Goal: Task Accomplishment & Management: Manage account settings

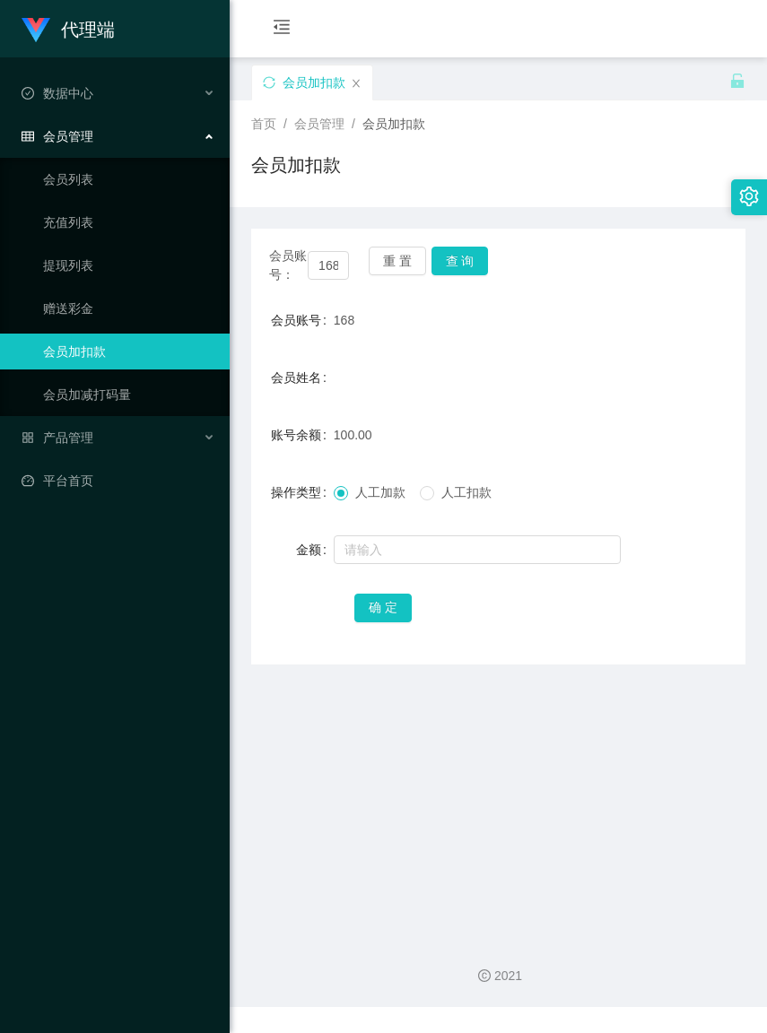
click at [454, 260] on button "查 询" at bounding box center [459, 261] width 57 height 29
click at [434, 500] on span at bounding box center [427, 493] width 14 height 14
click at [431, 564] on input "text" at bounding box center [477, 549] width 287 height 29
type input "130"
click at [355, 614] on button "确 定" at bounding box center [382, 608] width 57 height 29
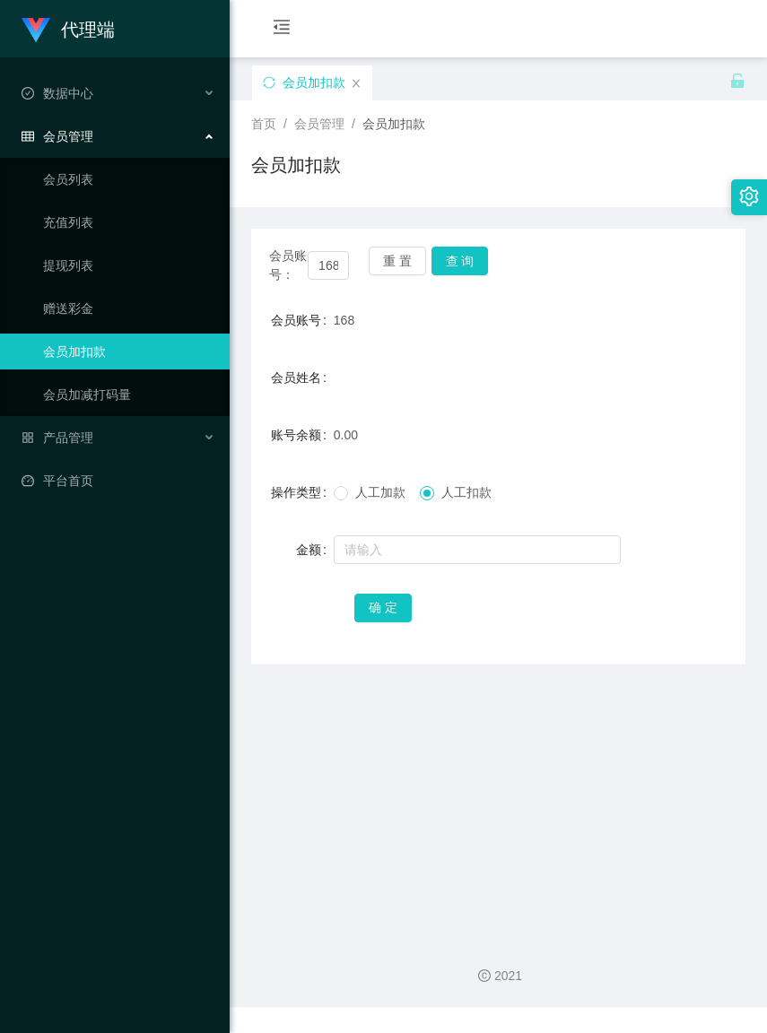
click at [395, 244] on div "会员账号： 168 重 置 查 询 会员账号 168 会员姓名 账号余额 0.00 操作类型 人工加款 人工扣款 金额 确 定" at bounding box center [498, 447] width 494 height 436
click at [395, 258] on button "重 置" at bounding box center [397, 261] width 57 height 29
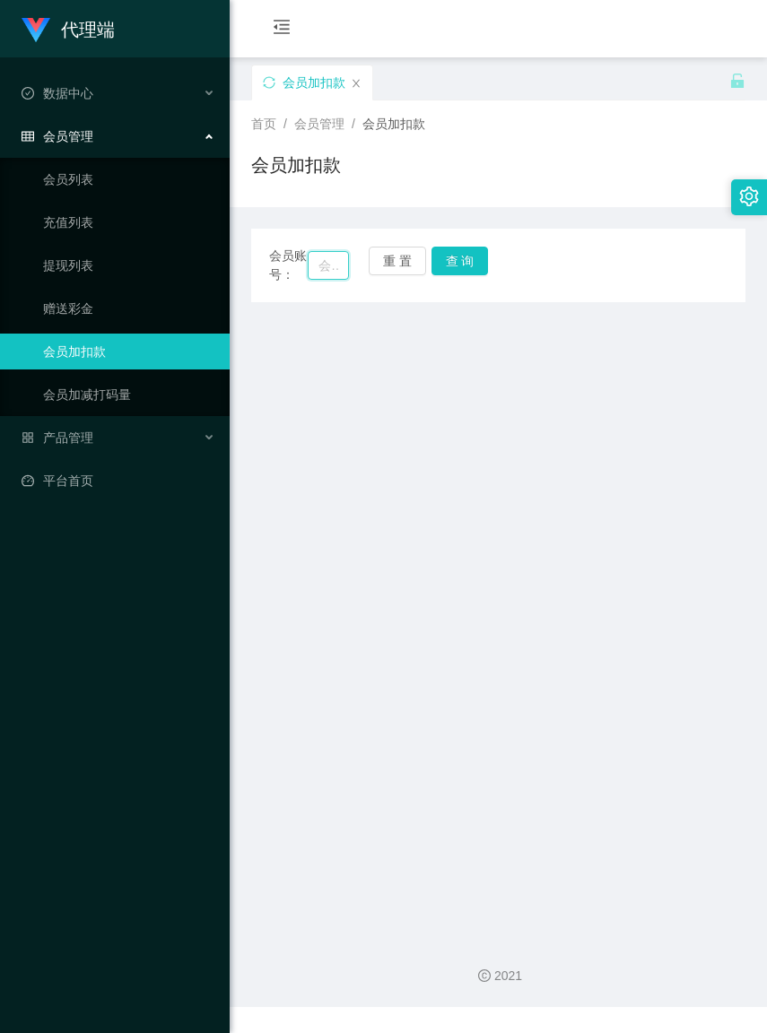
click at [309, 272] on input "text" at bounding box center [328, 265] width 40 height 29
paste input "ting5854"
type input "ting5854"
click at [480, 261] on button "查 询" at bounding box center [459, 261] width 57 height 29
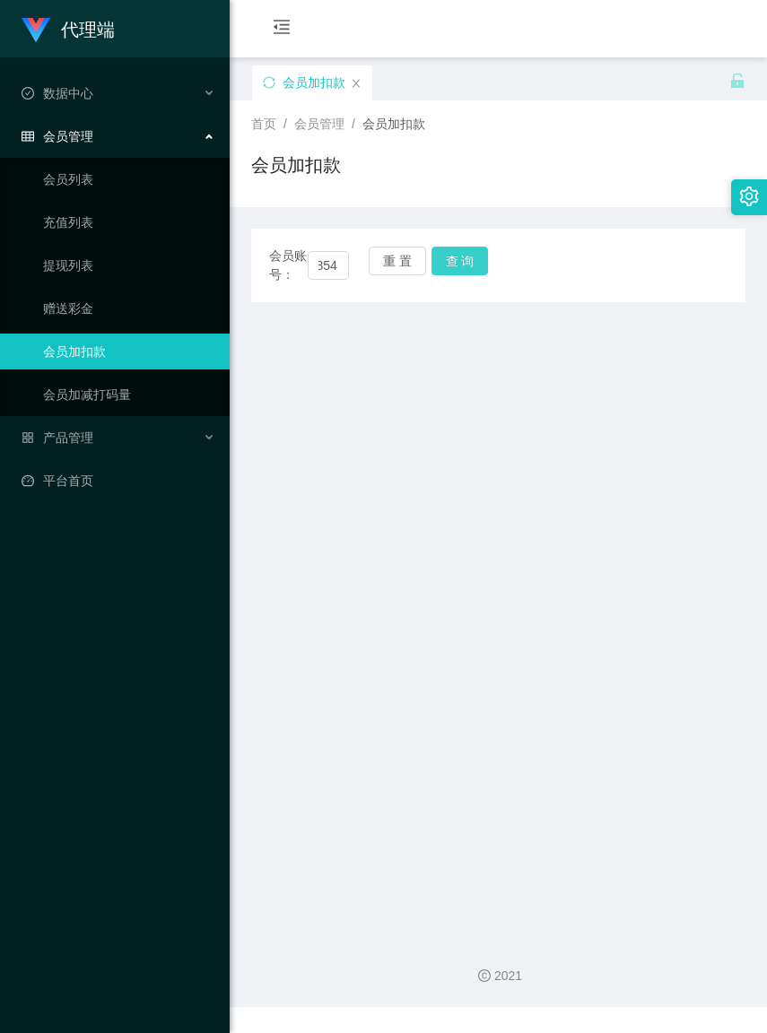
scroll to position [0, 0]
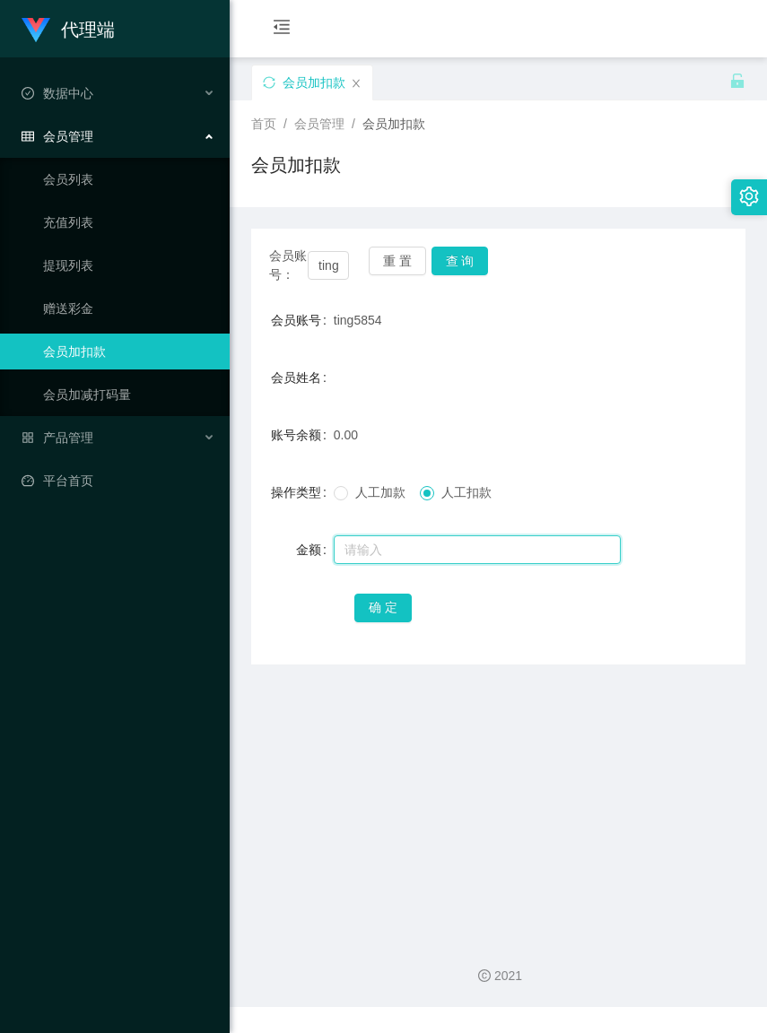
click at [405, 563] on input "text" at bounding box center [477, 549] width 287 height 29
type input "100"
click at [372, 622] on button "确 定" at bounding box center [382, 608] width 57 height 29
click at [386, 265] on button "重 置" at bounding box center [397, 261] width 57 height 29
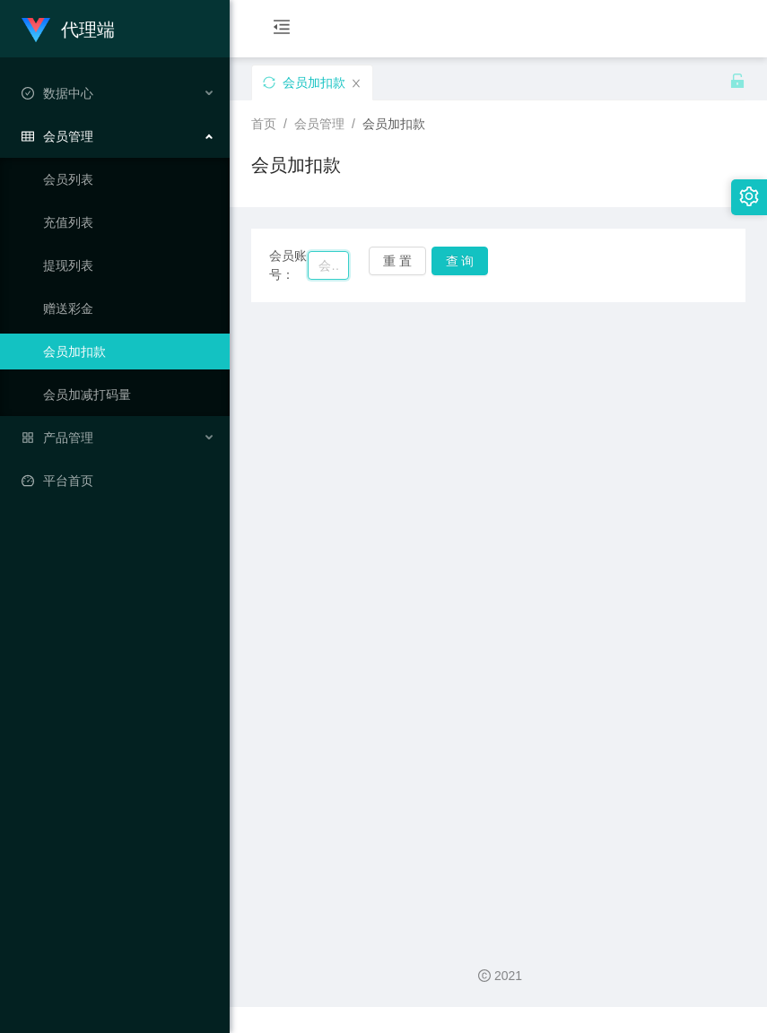
click at [314, 272] on input "text" at bounding box center [328, 265] width 40 height 29
paste input "Lhp"
type input "Lhp"
click at [442, 267] on button "查 询" at bounding box center [459, 261] width 57 height 29
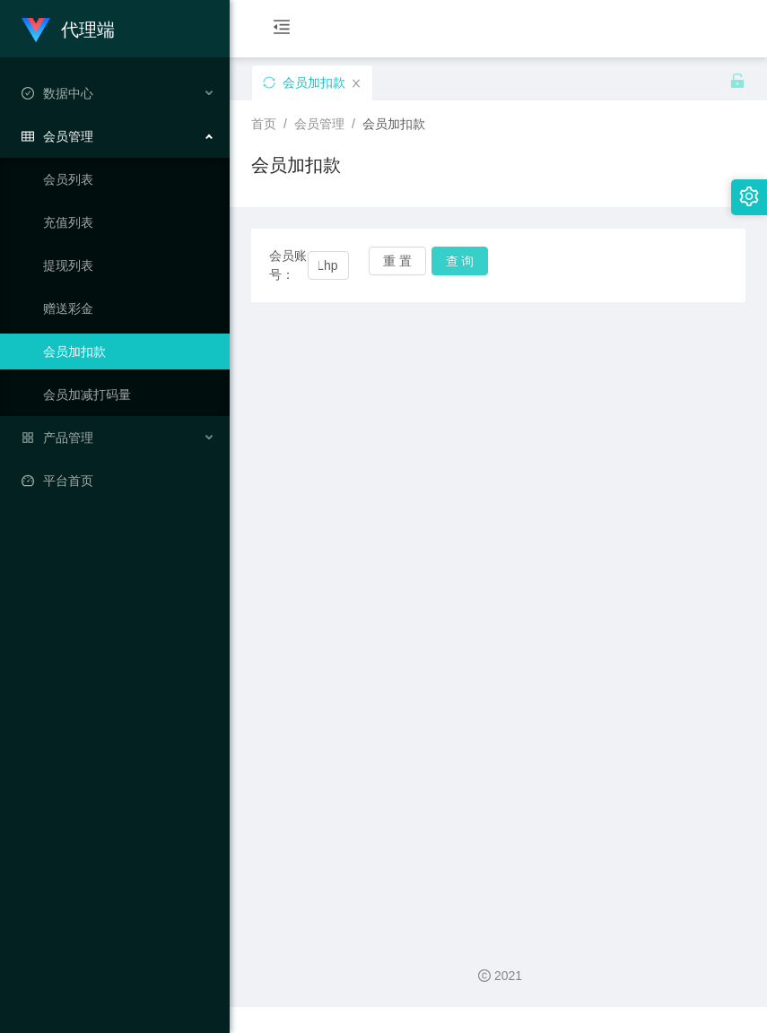
scroll to position [0, 0]
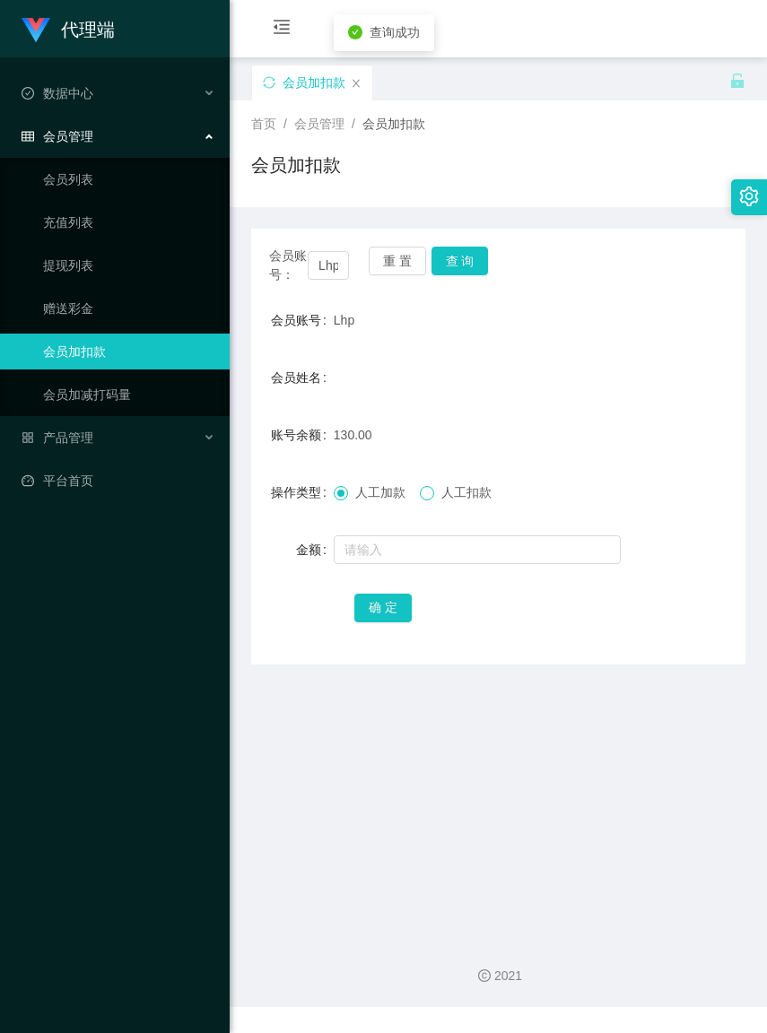
click at [434, 500] on span at bounding box center [427, 493] width 14 height 14
click at [413, 564] on input "text" at bounding box center [477, 549] width 287 height 29
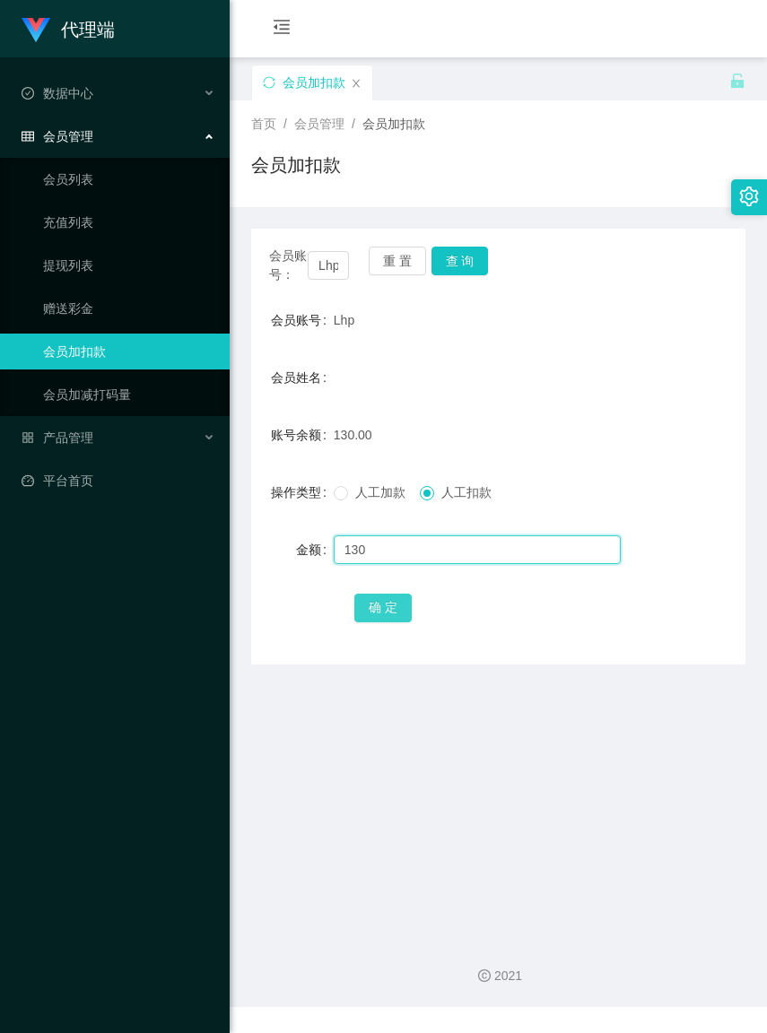
type input "130"
click at [391, 622] on button "确 定" at bounding box center [382, 608] width 57 height 29
click at [715, 324] on div "会员账号 Lhp" at bounding box center [498, 320] width 494 height 36
click at [401, 253] on button "重 置" at bounding box center [397, 261] width 57 height 29
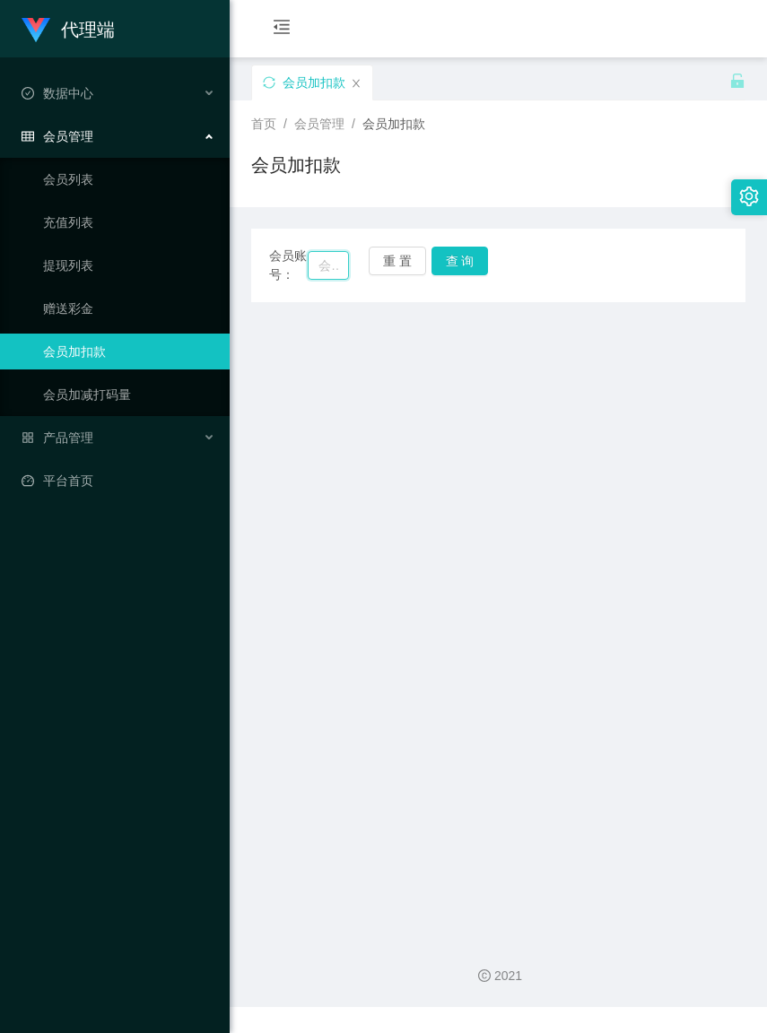
click at [312, 272] on input "text" at bounding box center [328, 265] width 40 height 29
click at [311, 272] on input "text" at bounding box center [328, 265] width 40 height 29
paste input "您可以使用银行帐户/TNG进行收款，请依照以下格式填写您的个人讯息！ 收款人全名【AS PER IC】:TANZIYING 性别：女生 年龄：30 语言：华文…"
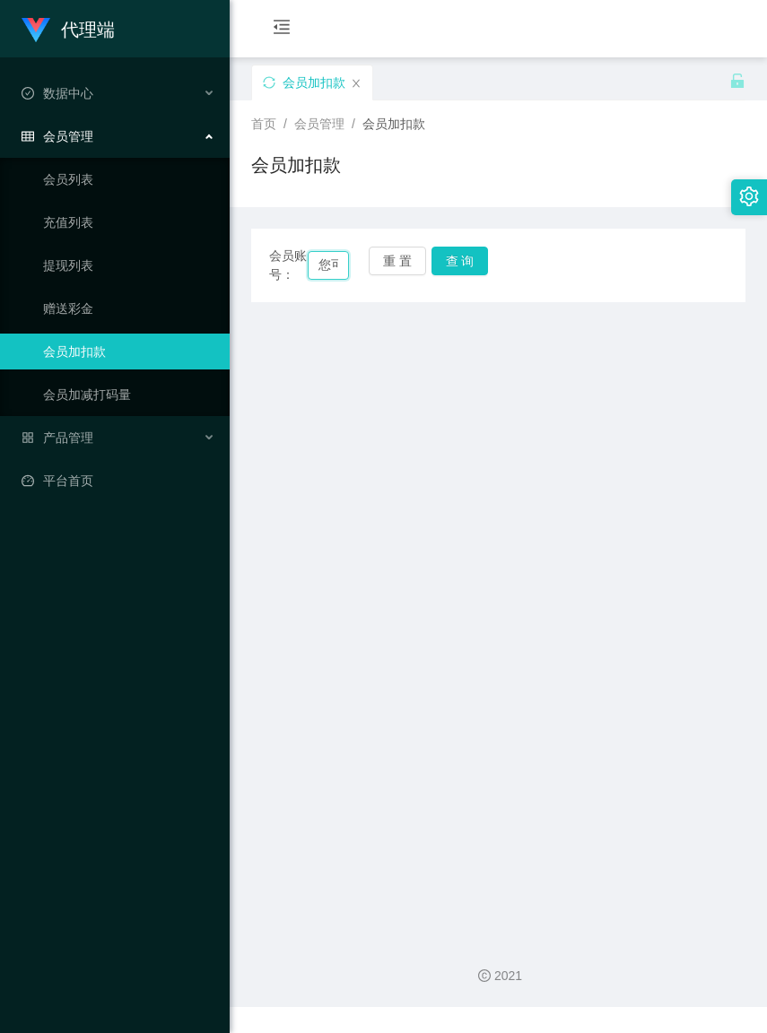
scroll to position [0, 1677]
type input "您可以使用银行帐户/TNG进行收款，请依照以下格式填写您的个人讯息！ 收款人全名【AS PER IC】:TANZIYING 性别：女生 年龄：30 语言：华文…"
click at [478, 270] on button "查 询" at bounding box center [459, 261] width 57 height 29
click at [410, 263] on button "重 置" at bounding box center [397, 261] width 57 height 29
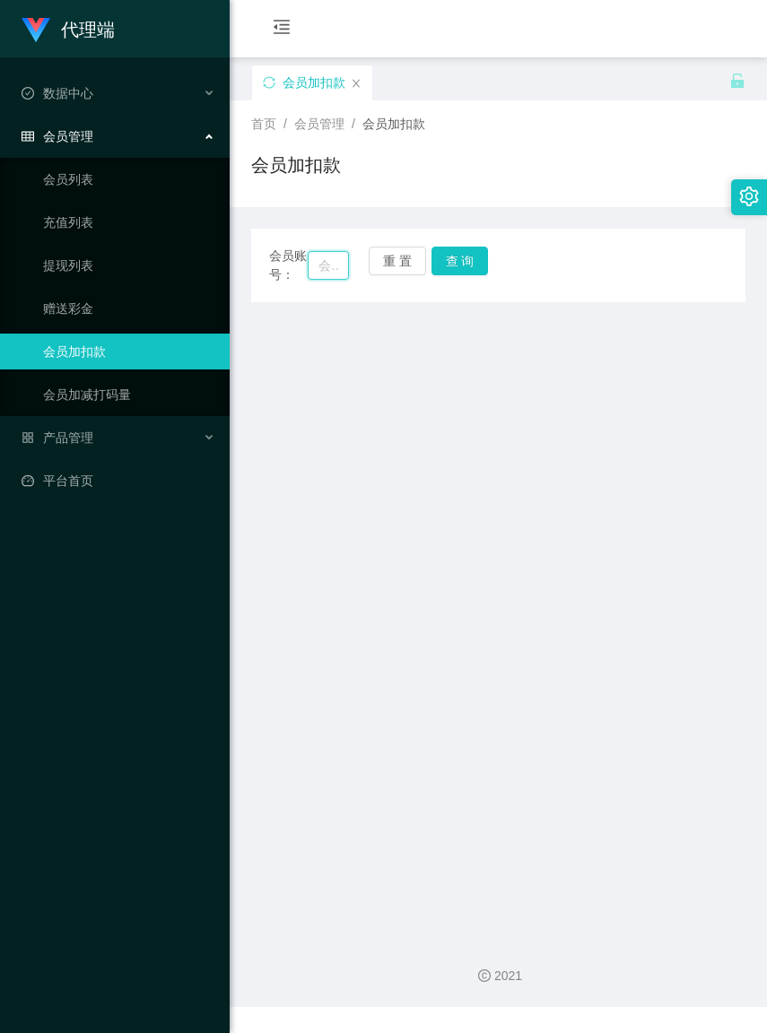
click at [312, 275] on input "text" at bounding box center [328, 265] width 40 height 29
click at [312, 274] on input "text" at bounding box center [328, 265] width 40 height 29
paste input "ziying"
type input "ziying"
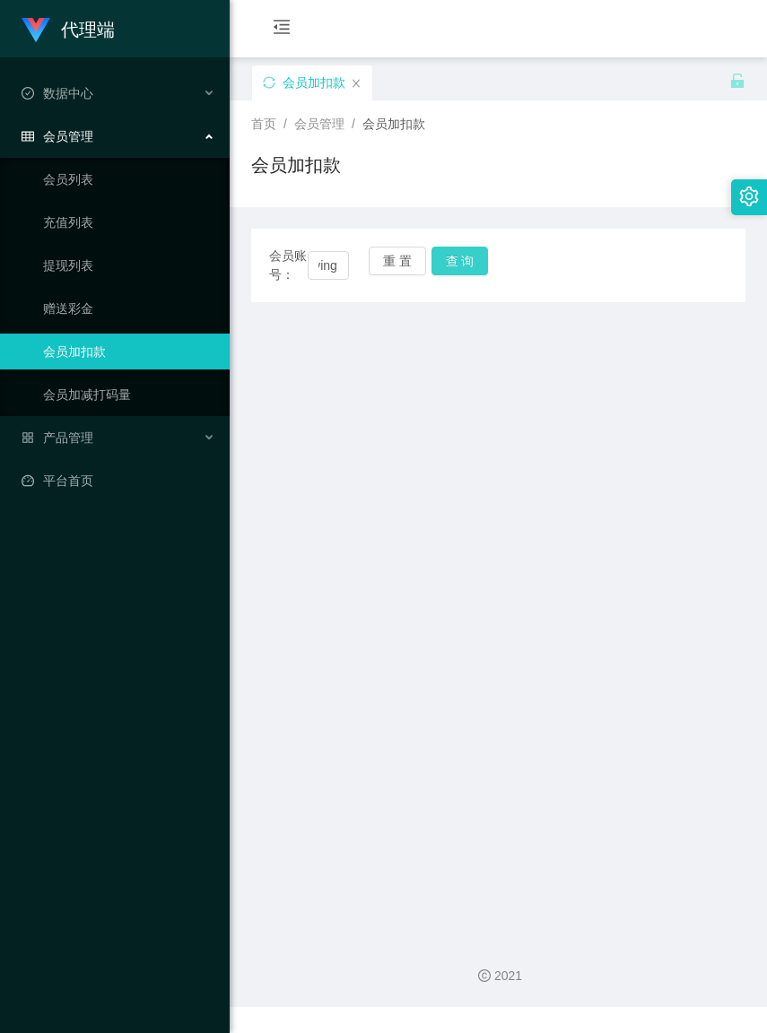
scroll to position [0, 0]
click at [472, 266] on button "查 询" at bounding box center [459, 261] width 57 height 29
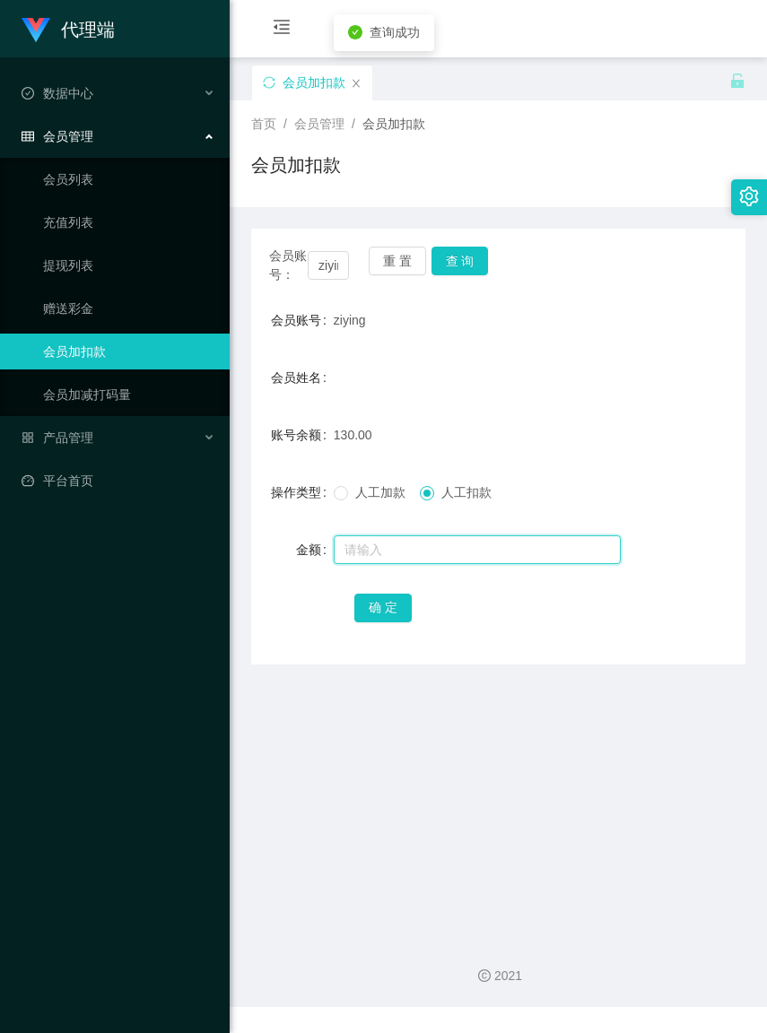
click at [449, 554] on input "text" at bounding box center [477, 549] width 287 height 29
type input "130"
click at [387, 622] on button "确 定" at bounding box center [382, 608] width 57 height 29
click at [699, 442] on div "账号余额 0.00" at bounding box center [498, 435] width 494 height 36
click at [391, 261] on button "重 置" at bounding box center [397, 261] width 57 height 29
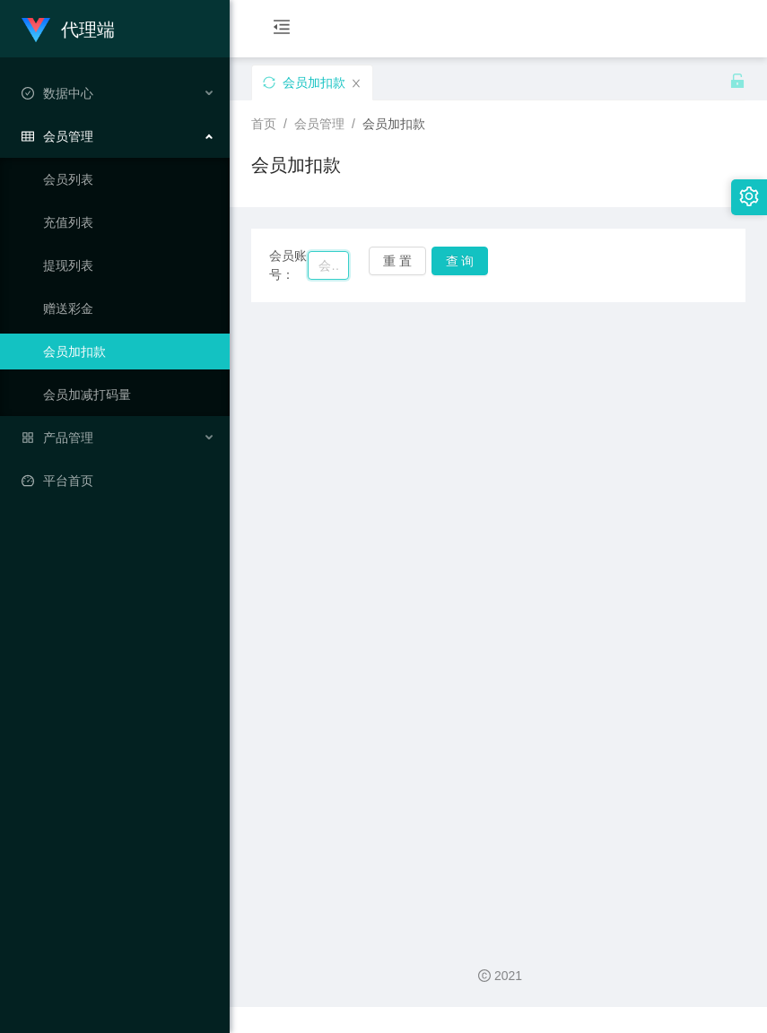
click at [311, 271] on input "text" at bounding box center [328, 265] width 40 height 29
drag, startPoint x: 311, startPoint y: 271, endPoint x: 323, endPoint y: 271, distance: 11.7
click at [311, 271] on input "text" at bounding box center [328, 265] width 40 height 29
paste input "Lhp"
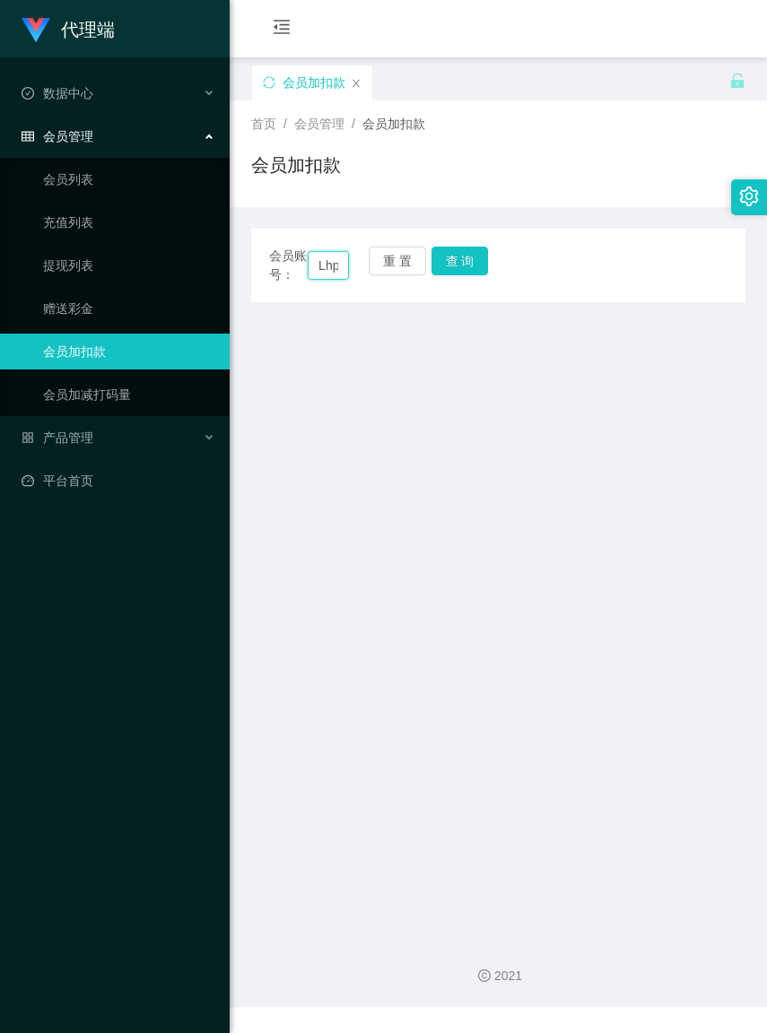
scroll to position [0, 2]
type input "Lhp"
click at [411, 455] on main "关闭左侧 关闭右侧 关闭其它 刷新页面 会员加扣款 首页 / 会员管理 / 会员加扣款 / 会员加扣款 会员账号： Lhp 重 置 查 询 会员账号 ziyi…" at bounding box center [498, 490] width 537 height 866
drag, startPoint x: 325, startPoint y: 273, endPoint x: 404, endPoint y: 252, distance: 81.8
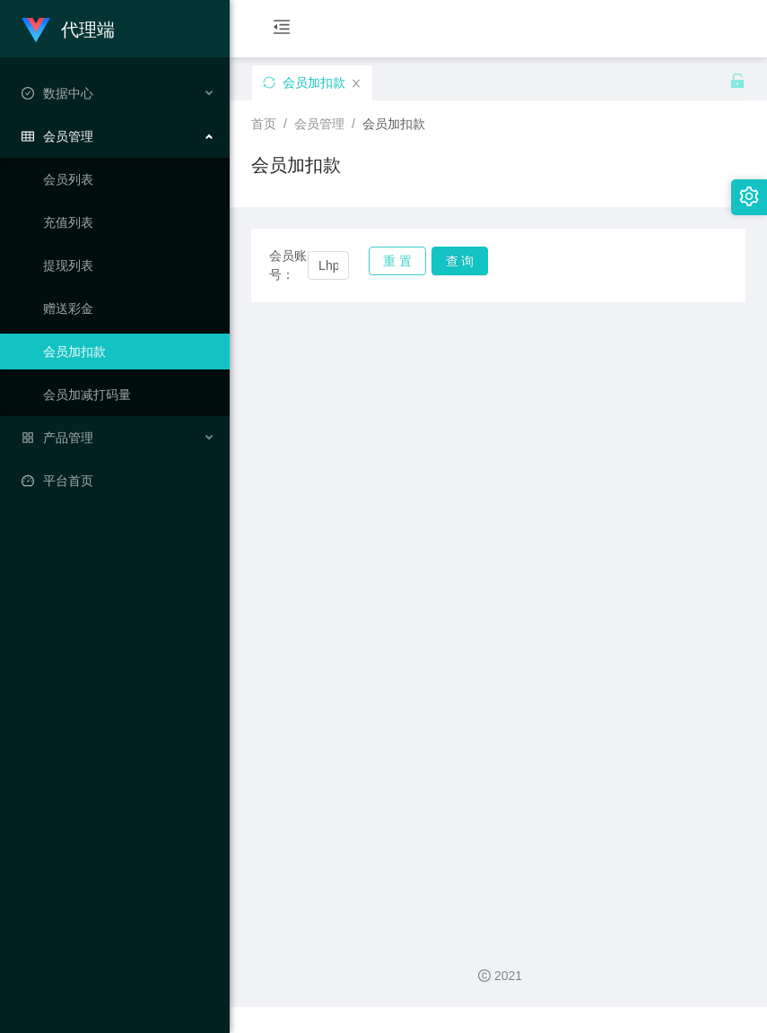
click at [404, 252] on button "重 置" at bounding box center [397, 261] width 57 height 29
click at [309, 265] on input "text" at bounding box center [328, 265] width 40 height 29
paste input "Lhp"
type input "Lhp"
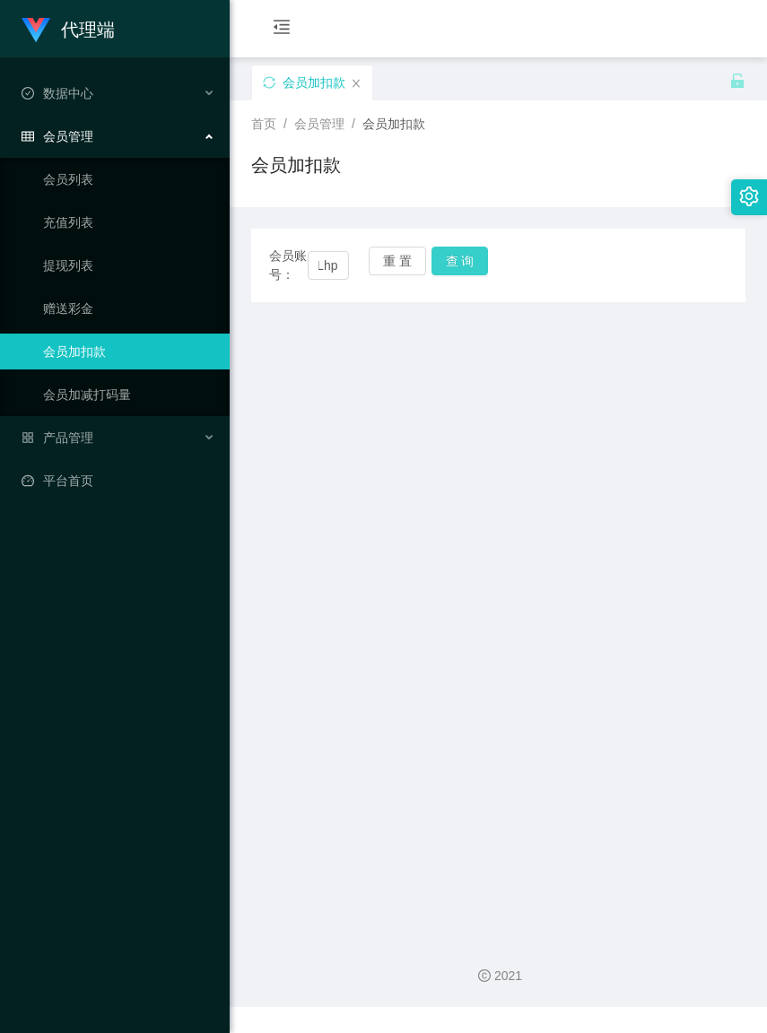
scroll to position [0, 0]
click at [463, 265] on button "查 询" at bounding box center [459, 261] width 57 height 29
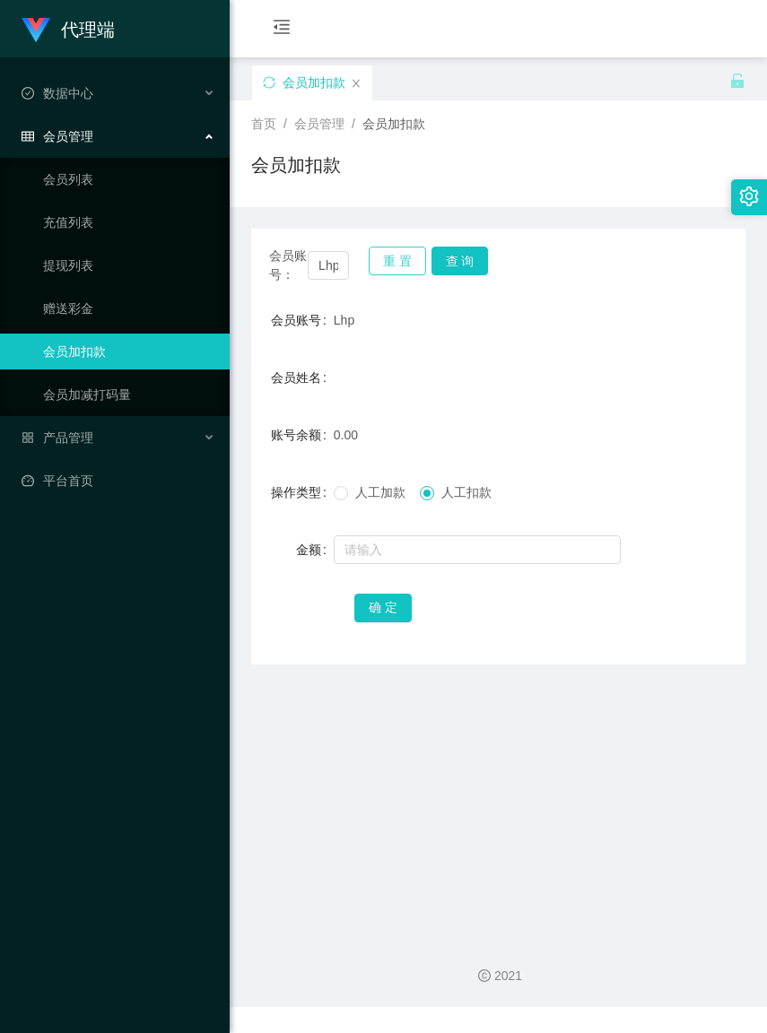
click at [406, 263] on button "重 置" at bounding box center [397, 261] width 57 height 29
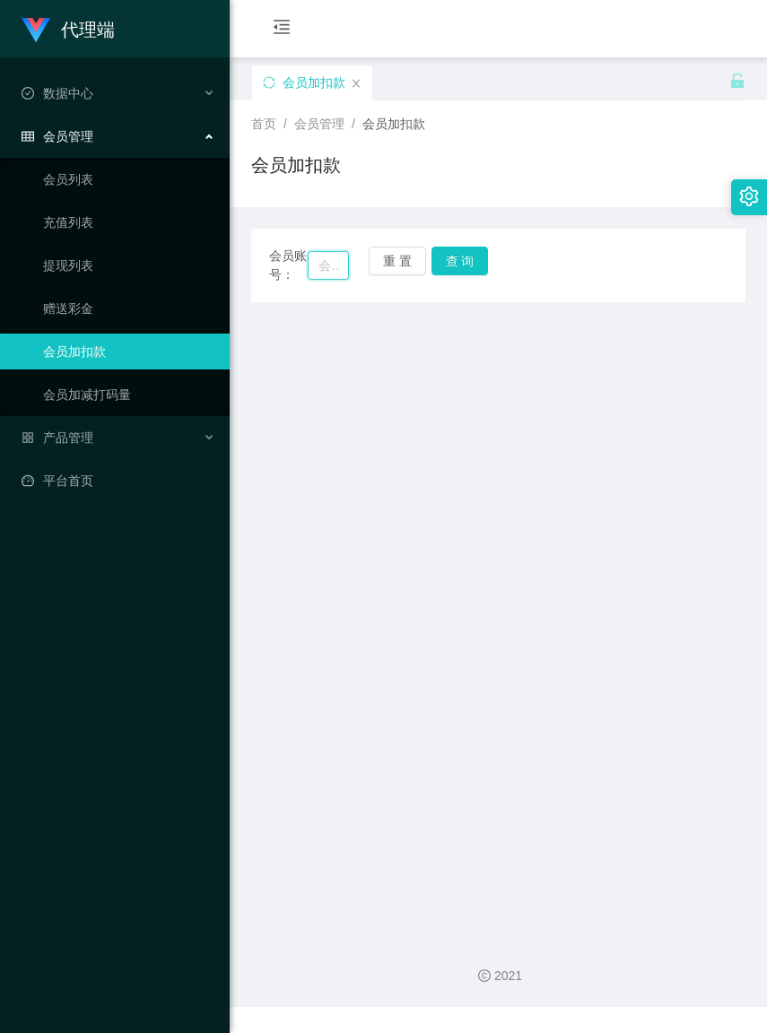
click at [310, 272] on input "text" at bounding box center [328, 265] width 40 height 29
paste input "您可以使用银行帐户/TNG进行收款，请依照以下格式填写您的个人讯息！ 收款人全名【AS PER IC】:TING SIEW HIE 性别：女 年龄：35 语言…"
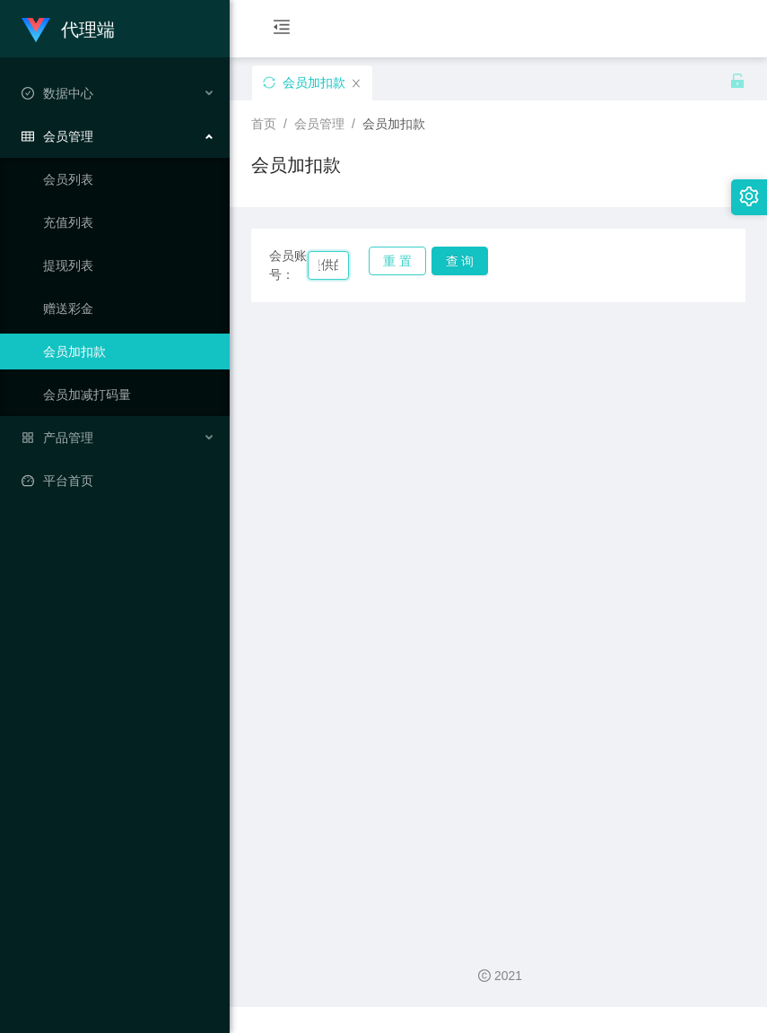
type input "您可以使用银行帐户/TNG进行收款，请依照以下格式填写您的个人讯息！ 收款人全名【AS PER IC】:TING SIEW HIE 性别：女 年龄：35 语言…"
click at [409, 260] on button "重 置" at bounding box center [397, 261] width 57 height 29
click at [305, 269] on span "会员账号：" at bounding box center [288, 266] width 39 height 38
click at [310, 269] on input "text" at bounding box center [328, 265] width 40 height 29
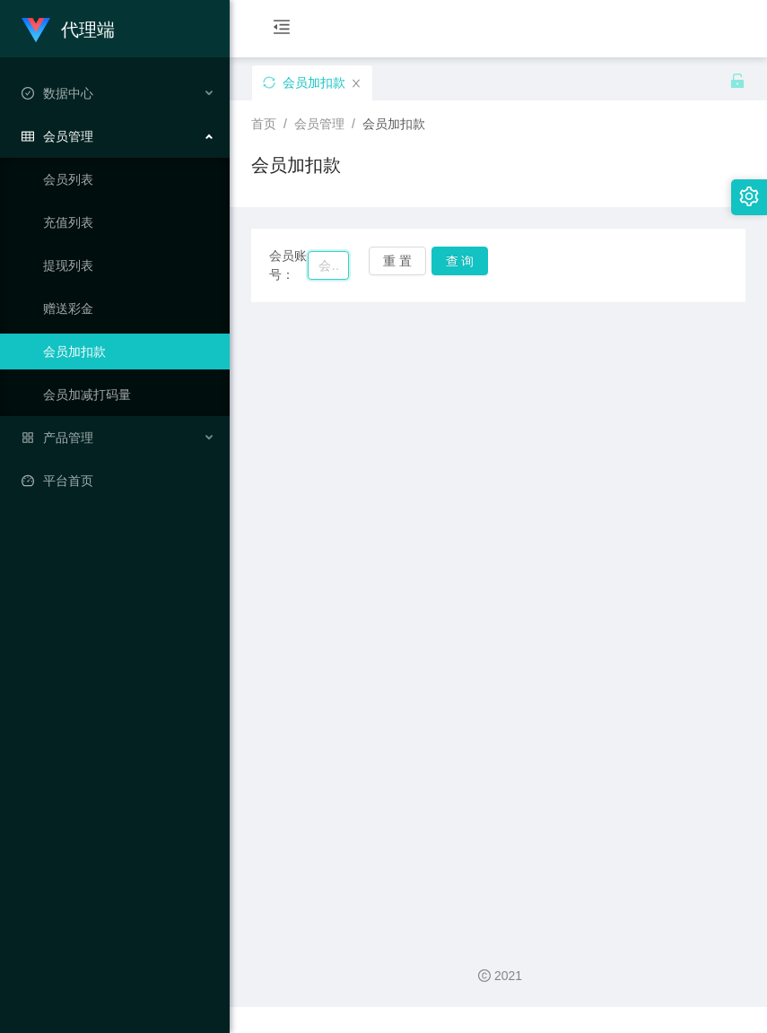
click at [310, 269] on input "text" at bounding box center [328, 265] width 40 height 29
paste input "ting5854"
type input "ting5854"
click at [453, 260] on button "查 询" at bounding box center [459, 261] width 57 height 29
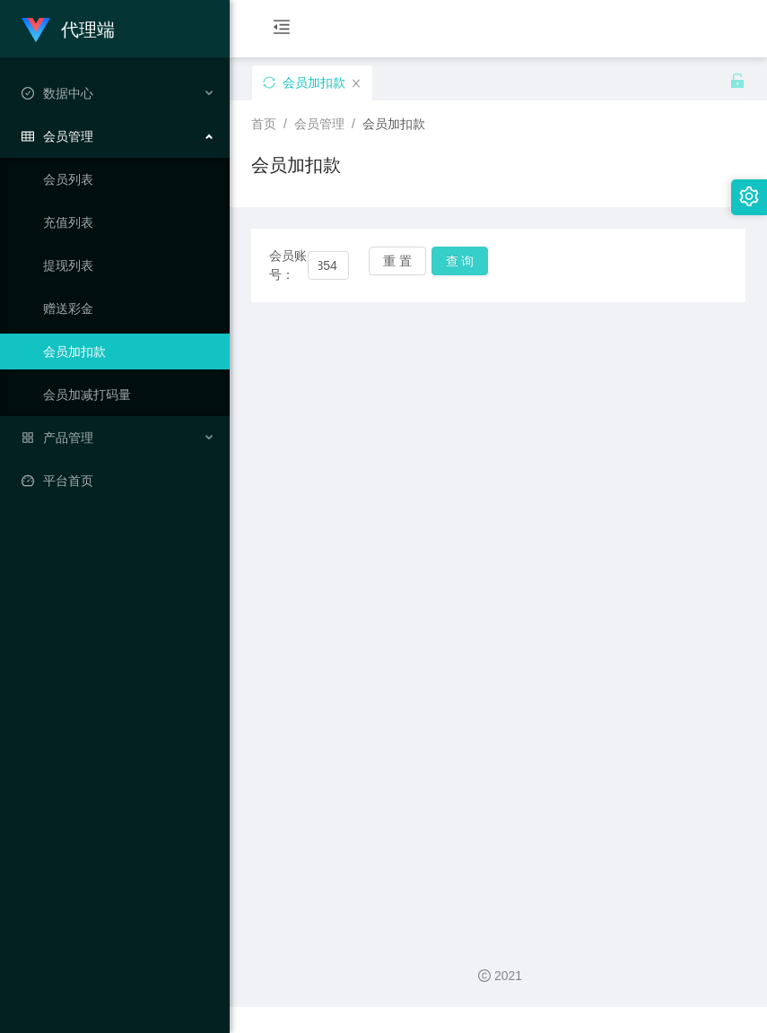
scroll to position [0, 0]
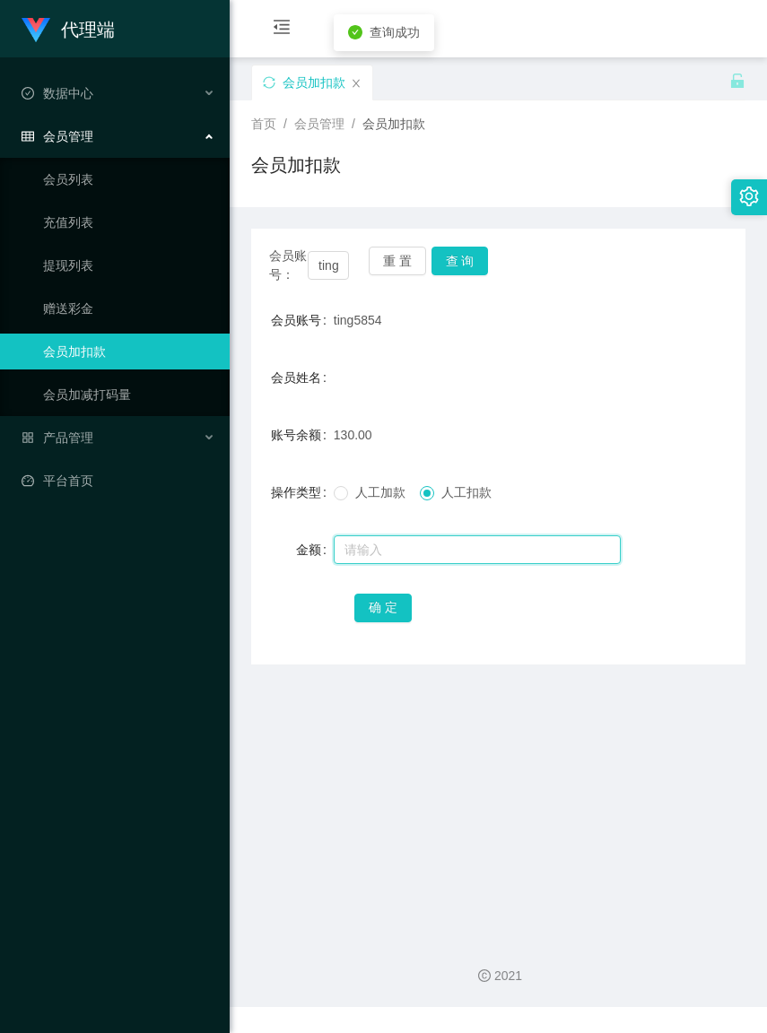
click at [449, 563] on input "text" at bounding box center [477, 549] width 287 height 29
type input "130"
click at [393, 622] on button "确 定" at bounding box center [382, 608] width 57 height 29
click at [408, 260] on button "重 置" at bounding box center [397, 261] width 57 height 29
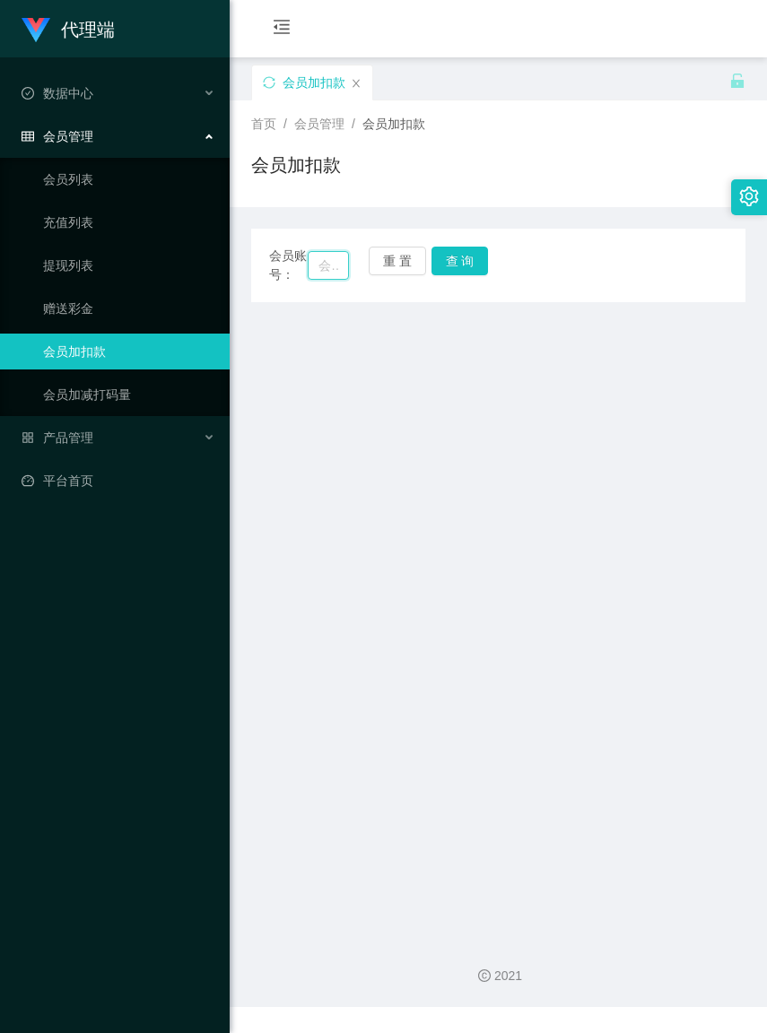
click at [311, 272] on input "text" at bounding box center [328, 265] width 40 height 29
paste input "Thiva800"
type input "Thiva800"
click at [459, 261] on button "查 询" at bounding box center [459, 261] width 57 height 29
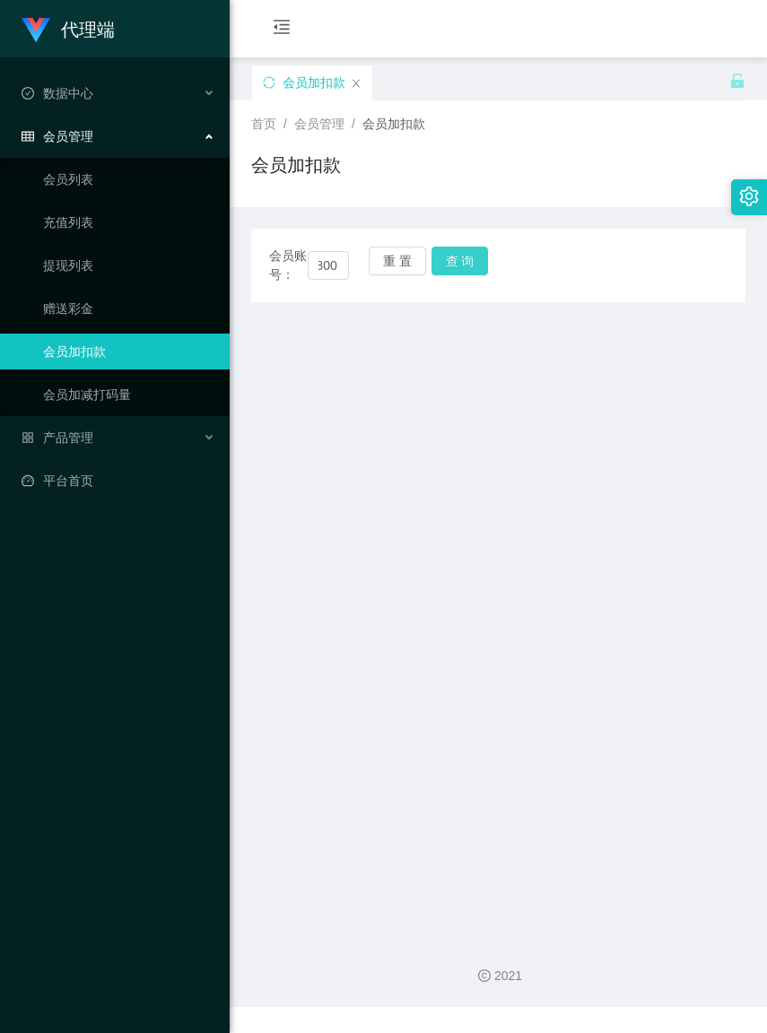
scroll to position [0, 0]
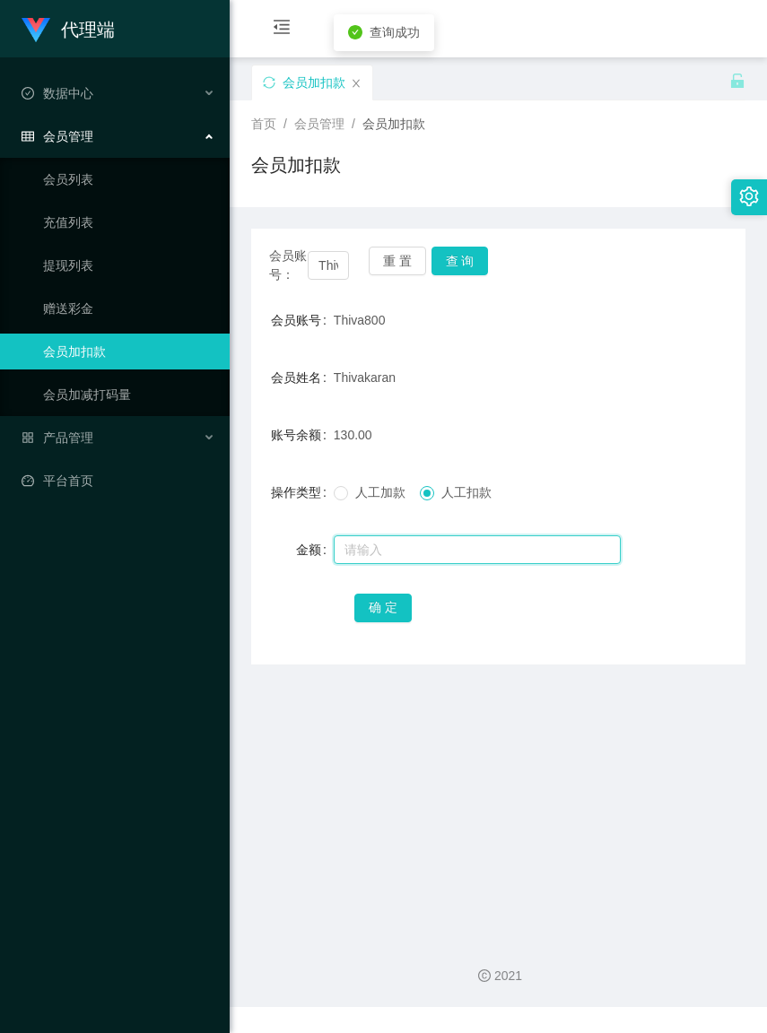
click at [437, 564] on input "text" at bounding box center [477, 549] width 287 height 29
type input "130"
click at [381, 622] on button "确 定" at bounding box center [382, 608] width 57 height 29
